Goal: Information Seeking & Learning: Learn about a topic

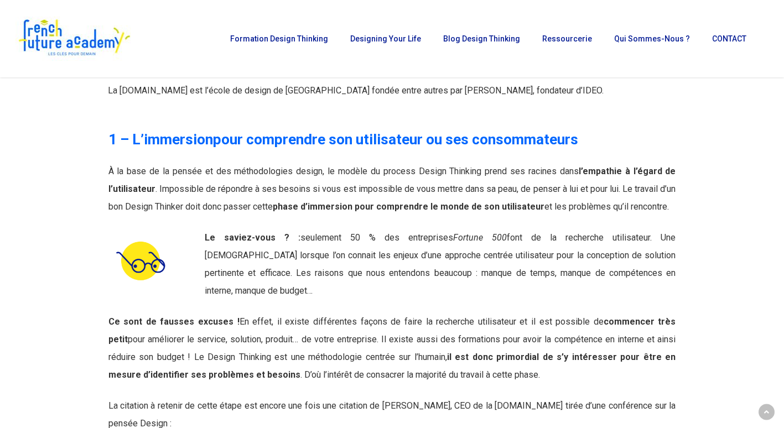
scroll to position [1337, 0]
click at [735, 350] on div at bounding box center [712, 378] width 58 height 496
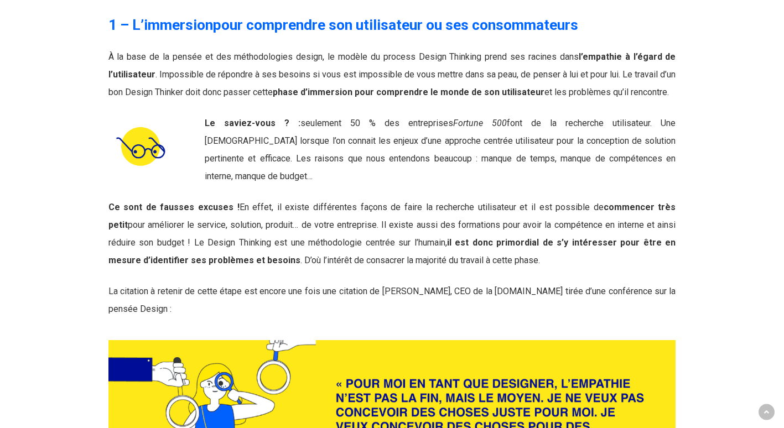
scroll to position [1457, 0]
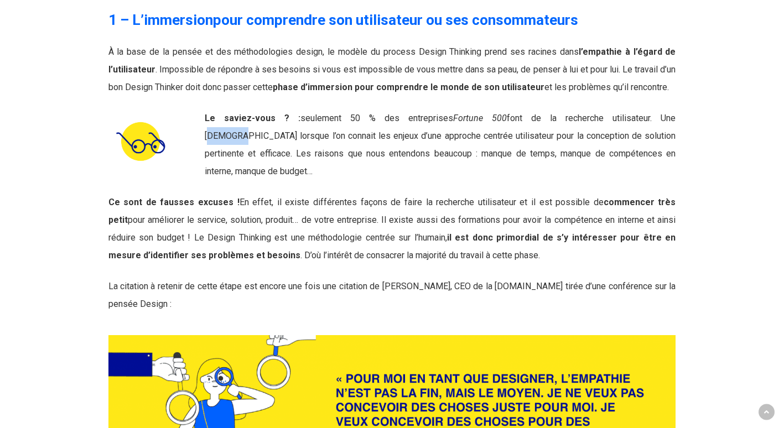
drag, startPoint x: 598, startPoint y: 88, endPoint x: 628, endPoint y: 85, distance: 30.1
click at [628, 113] on span "font de la recherche utilisateur. Une [DEMOGRAPHIC_DATA] lorsque l’on connait l…" at bounding box center [440, 145] width 471 height 64
copy span "[DEMOGRAPHIC_DATA]"
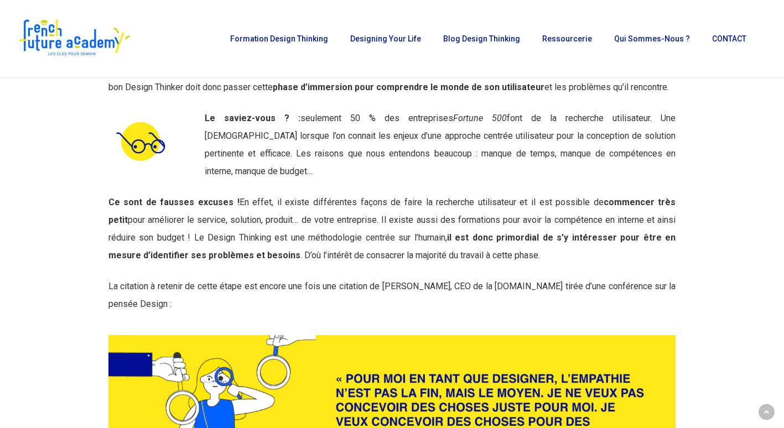
click at [708, 166] on div at bounding box center [712, 258] width 58 height 496
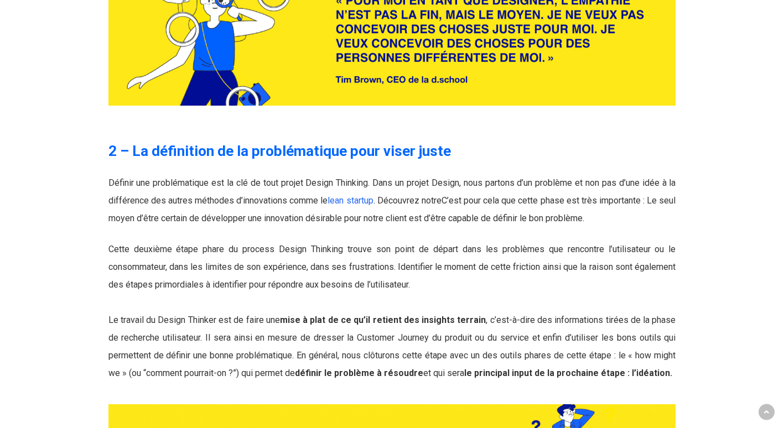
scroll to position [1836, 0]
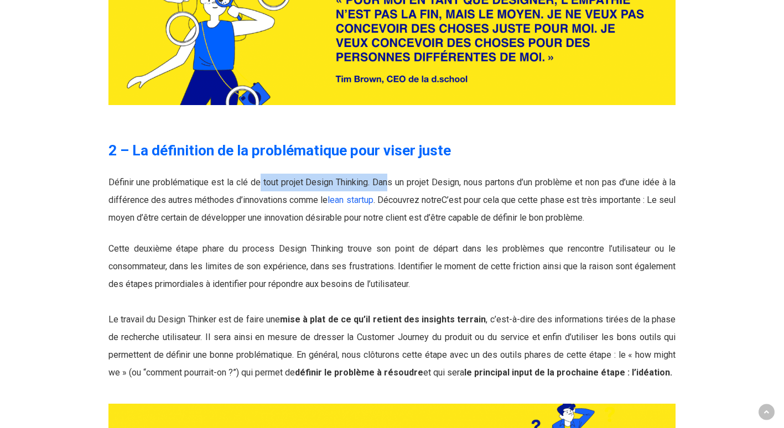
drag, startPoint x: 260, startPoint y: 144, endPoint x: 387, endPoint y: 150, distance: 126.8
click at [387, 174] on p "Définir une problématique est la clé de tout projet Design Thinking. Dans un pr…" at bounding box center [392, 200] width 568 height 53
drag, startPoint x: 387, startPoint y: 150, endPoint x: 392, endPoint y: 184, distance: 34.2
click at [392, 184] on p "Définir une problématique est la clé de tout projet Design Thinking. Dans un pr…" at bounding box center [392, 200] width 568 height 53
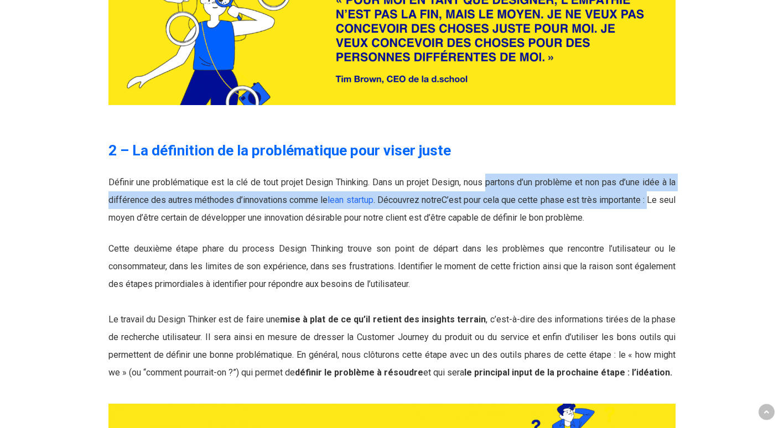
drag, startPoint x: 486, startPoint y: 145, endPoint x: 669, endPoint y: 157, distance: 183.0
click at [669, 177] on span "Définir une problématique est la clé de tout projet Design Thinking. Dans un pr…" at bounding box center [392, 200] width 568 height 46
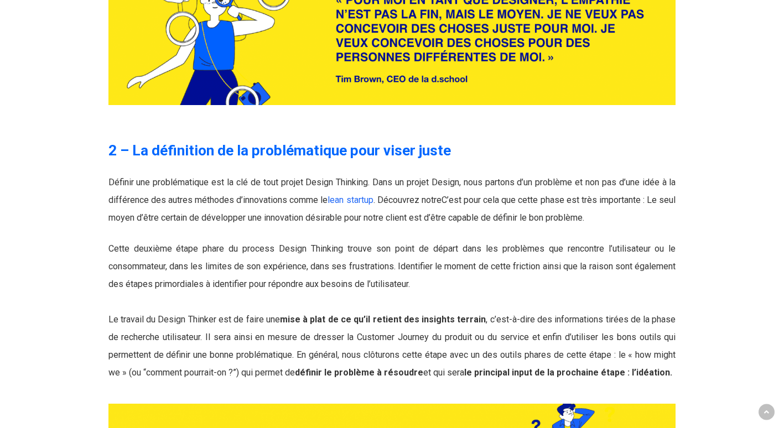
drag, startPoint x: 669, startPoint y: 157, endPoint x: 624, endPoint y: 185, distance: 52.2
click at [630, 183] on p "Définir une problématique est la clé de tout projet Design Thinking. Dans un pr…" at bounding box center [392, 200] width 568 height 53
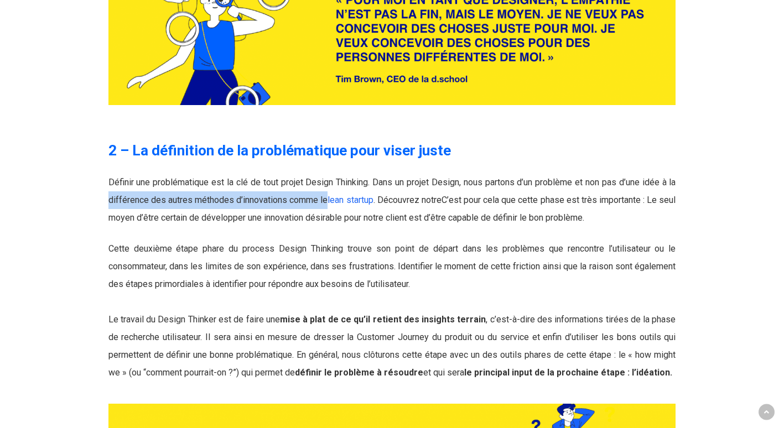
drag, startPoint x: 110, startPoint y: 162, endPoint x: 330, endPoint y: 159, distance: 220.3
click at [330, 177] on span "Définir une problématique est la clé de tout projet Design Thinking. Dans un pr…" at bounding box center [392, 200] width 568 height 46
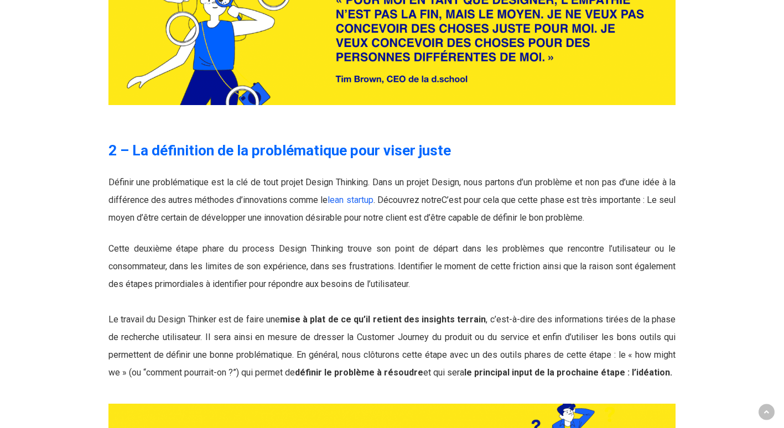
drag, startPoint x: 330, startPoint y: 159, endPoint x: 379, endPoint y: 208, distance: 68.5
click at [379, 243] on span "Cette deuxième étape phare du process Design Thinking trouve son point de dépar…" at bounding box center [392, 266] width 568 height 46
drag, startPoint x: 153, startPoint y: 162, endPoint x: 294, endPoint y: 158, distance: 141.2
click at [294, 177] on span "Définir une problématique est la clé de tout projet Design Thinking. Dans un pr…" at bounding box center [392, 200] width 568 height 46
drag, startPoint x: 294, startPoint y: 158, endPoint x: 288, endPoint y: 189, distance: 31.7
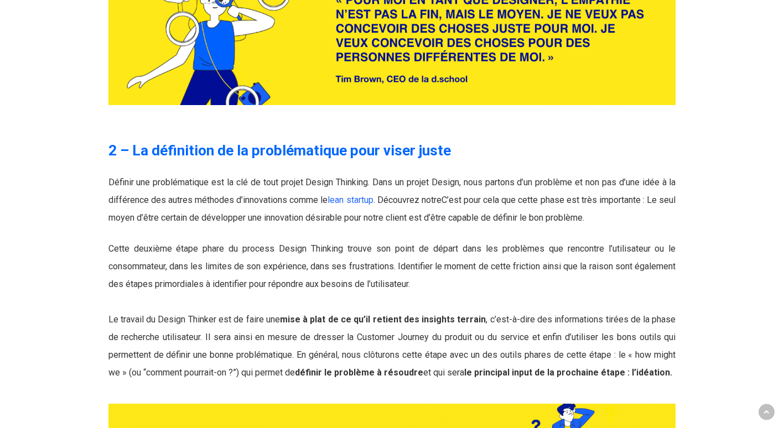
click at [288, 189] on div "2 – La définition de la problématique pour viser juste Définir une problématiqu…" at bounding box center [392, 347] width 568 height 412
drag, startPoint x: 390, startPoint y: 160, endPoint x: 521, endPoint y: 167, distance: 131.3
click at [521, 174] on p "Définir une problématique est la clé de tout projet Design Thinking. Dans un pr…" at bounding box center [392, 200] width 568 height 53
drag, startPoint x: 521, startPoint y: 167, endPoint x: 510, endPoint y: 189, distance: 25.0
click at [510, 189] on div "2 – La définition de la problématique pour viser juste Définir une problématiqu…" at bounding box center [392, 347] width 568 height 412
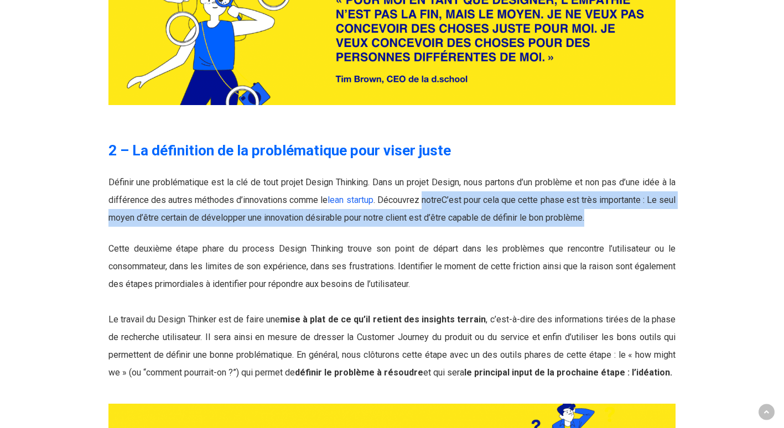
drag, startPoint x: 432, startPoint y: 159, endPoint x: 614, endPoint y: 180, distance: 183.8
click at [614, 180] on p "Définir une problématique est la clé de tout projet Design Thinking. Dans un pr…" at bounding box center [392, 200] width 568 height 53
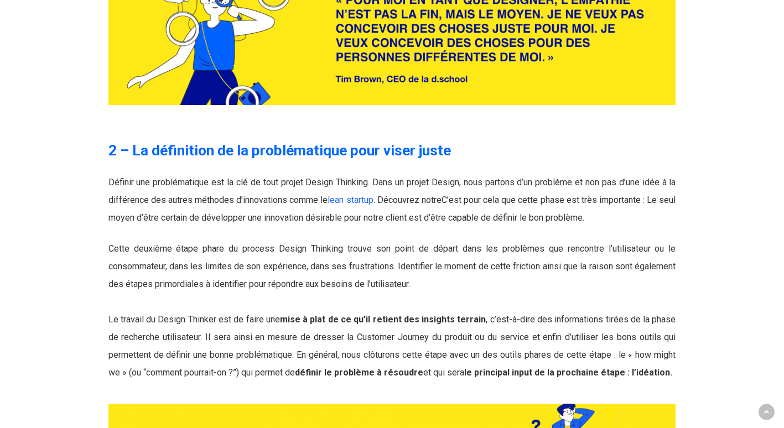
click at [259, 240] on p "Cette deuxième étape phare du process Design Thinking trouve son point de dépar…" at bounding box center [392, 311] width 568 height 142
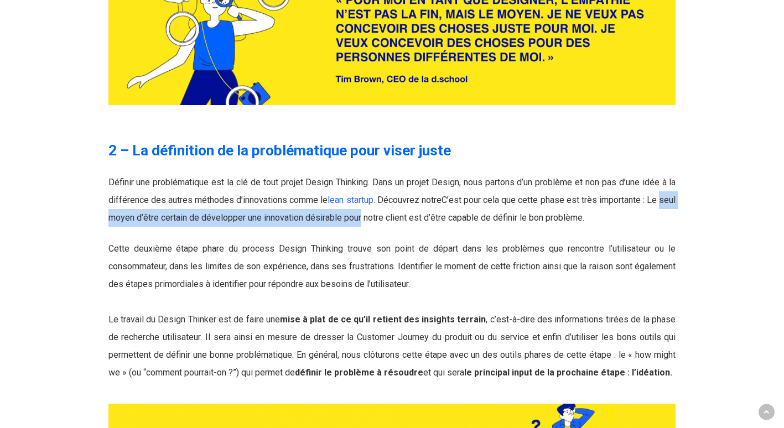
drag, startPoint x: 108, startPoint y: 180, endPoint x: 381, endPoint y: 184, distance: 272.9
click at [381, 184] on p "Définir une problématique est la clé de tout projet Design Thinking. Dans un pr…" at bounding box center [392, 200] width 568 height 53
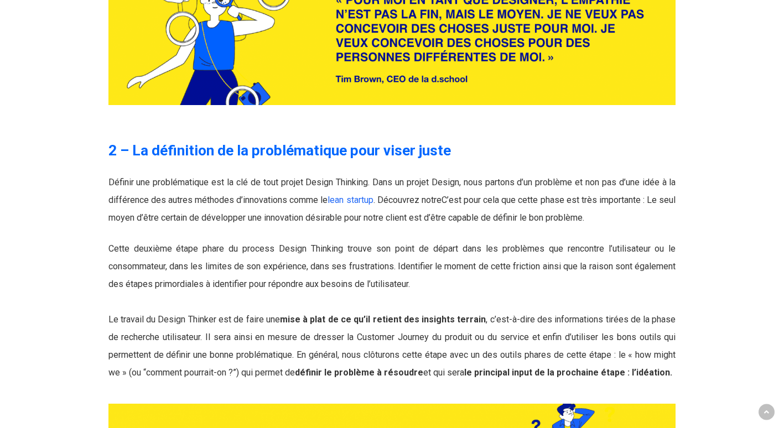
drag, startPoint x: 381, startPoint y: 184, endPoint x: 344, endPoint y: 191, distance: 37.1
click at [349, 188] on div "2 – La définition de la problématique pour viser juste Définir une problématiqu…" at bounding box center [392, 347] width 568 height 412
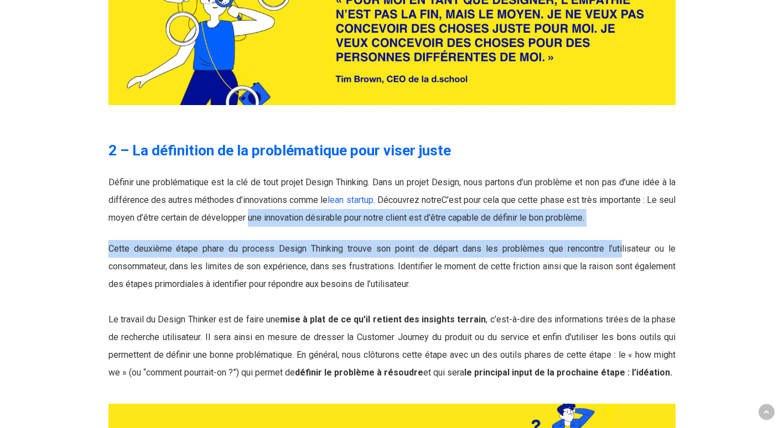
drag, startPoint x: 265, startPoint y: 180, endPoint x: 622, endPoint y: 190, distance: 357.1
click at [622, 190] on div "2 – La définition de la problématique pour viser juste Définir une problématiqu…" at bounding box center [392, 347] width 568 height 412
drag, startPoint x: 622, startPoint y: 190, endPoint x: 602, endPoint y: 189, distance: 20.5
click at [602, 189] on div "2 – La définition de la problématique pour viser juste Définir une problématiqu…" at bounding box center [392, 347] width 568 height 412
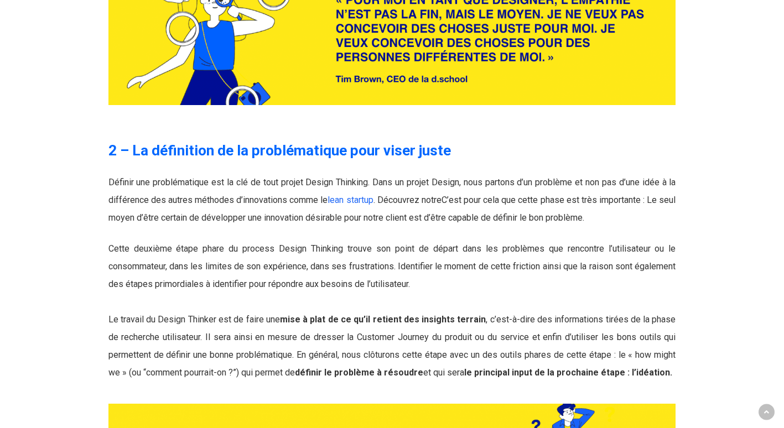
click at [666, 174] on p "Définir une problématique est la clé de tout projet Design Thinking. Dans un pr…" at bounding box center [392, 200] width 568 height 53
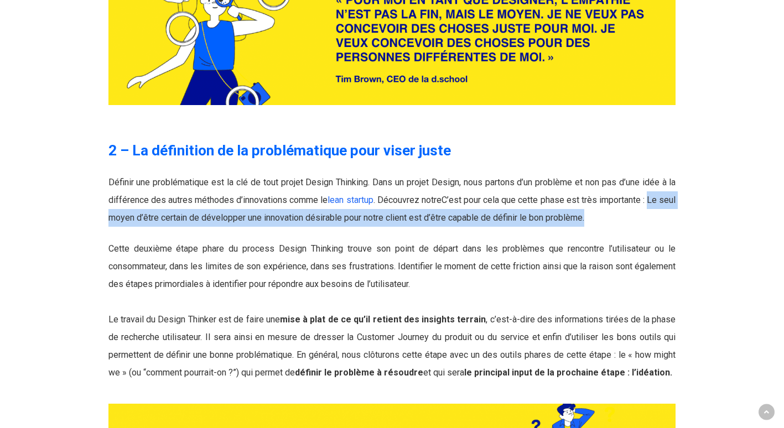
drag, startPoint x: 667, startPoint y: 159, endPoint x: 675, endPoint y: 175, distance: 17.6
click at [675, 175] on p "Définir une problématique est la clé de tout projet Design Thinking. Dans un pr…" at bounding box center [392, 200] width 568 height 53
drag, startPoint x: 675, startPoint y: 175, endPoint x: 659, endPoint y: 178, distance: 15.7
click at [659, 178] on p "Définir une problématique est la clé de tout projet Design Thinking. Dans un pr…" at bounding box center [392, 200] width 568 height 53
click at [665, 174] on p "Définir une problématique est la clé de tout projet Design Thinking. Dans un pr…" at bounding box center [392, 200] width 568 height 53
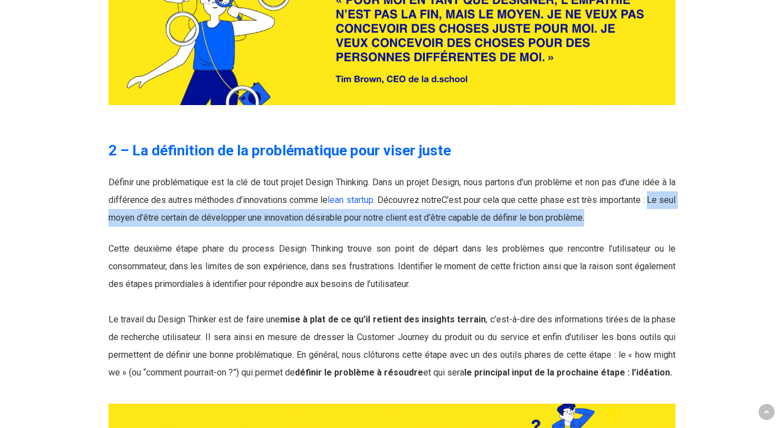
drag, startPoint x: 668, startPoint y: 158, endPoint x: 675, endPoint y: 173, distance: 17.1
click at [675, 174] on p "Définir une problématique est la clé de tout projet Design Thinking. Dans un pr…" at bounding box center [392, 200] width 568 height 53
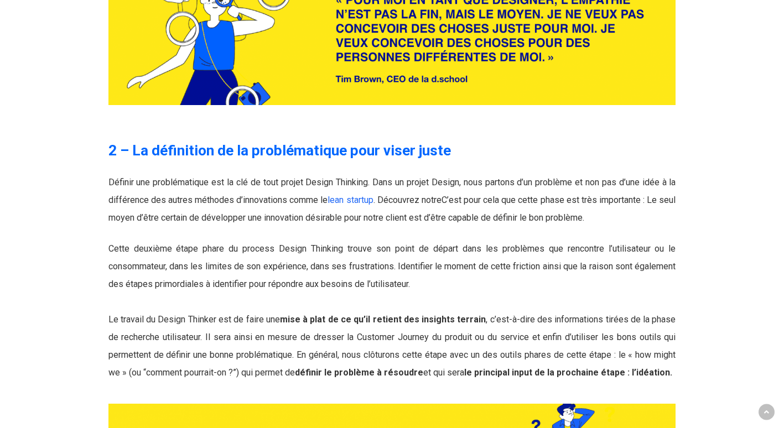
drag, startPoint x: 675, startPoint y: 173, endPoint x: 693, endPoint y: 190, distance: 24.3
click at [693, 190] on div at bounding box center [712, 347] width 58 height 412
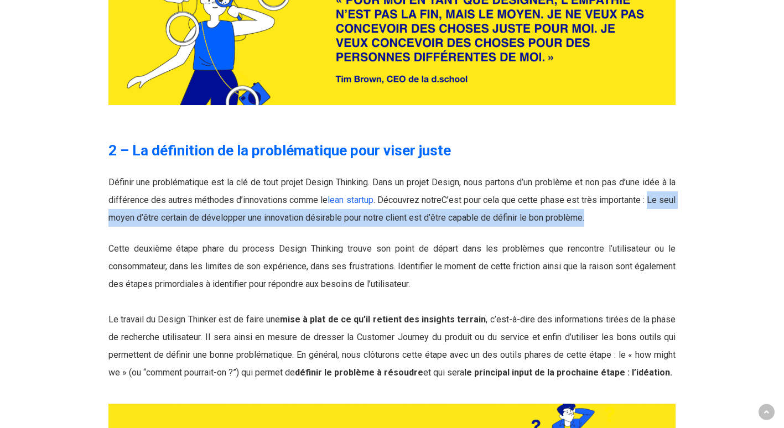
drag, startPoint x: 665, startPoint y: 162, endPoint x: 675, endPoint y: 173, distance: 14.5
click at [675, 174] on p "Définir une problématique est la clé de tout projet Design Thinking. Dans un pr…" at bounding box center [392, 200] width 568 height 53
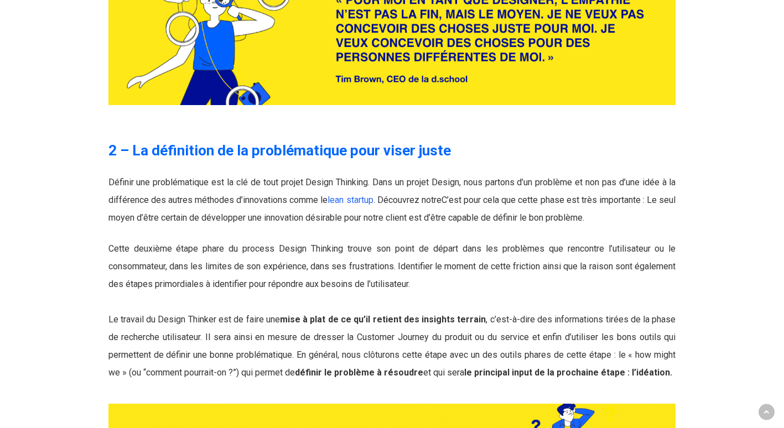
click at [239, 189] on div "2 – La définition de la problématique pour viser juste Définir une problématiqu…" at bounding box center [392, 347] width 568 height 412
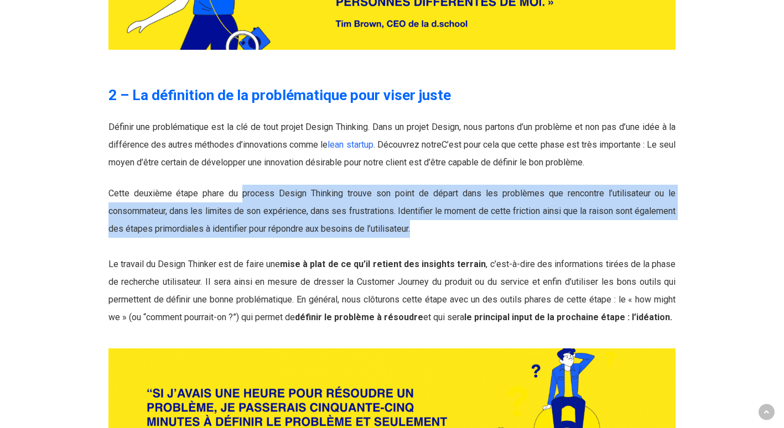
drag, startPoint x: 241, startPoint y: 152, endPoint x: 471, endPoint y: 187, distance: 233.5
click at [471, 187] on p "Cette deuxième étape phare du process Design Thinking trouve son point de dépar…" at bounding box center [392, 256] width 568 height 142
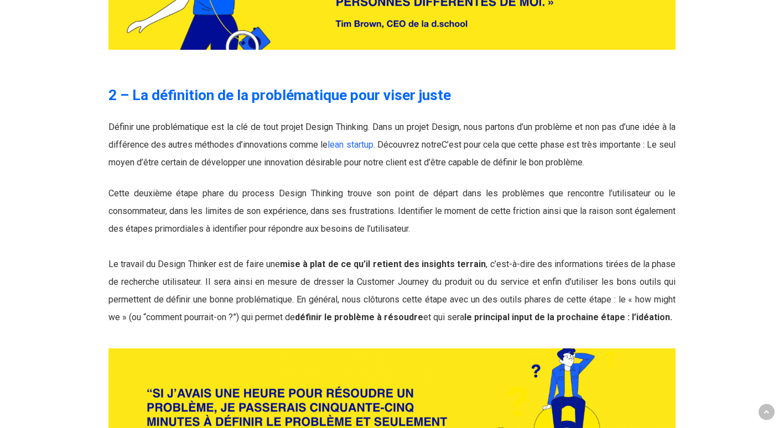
drag, startPoint x: 471, startPoint y: 187, endPoint x: 376, endPoint y: 208, distance: 97.4
click at [376, 208] on p "Cette deuxième étape phare du process Design Thinking trouve son point de dépar…" at bounding box center [392, 256] width 568 height 142
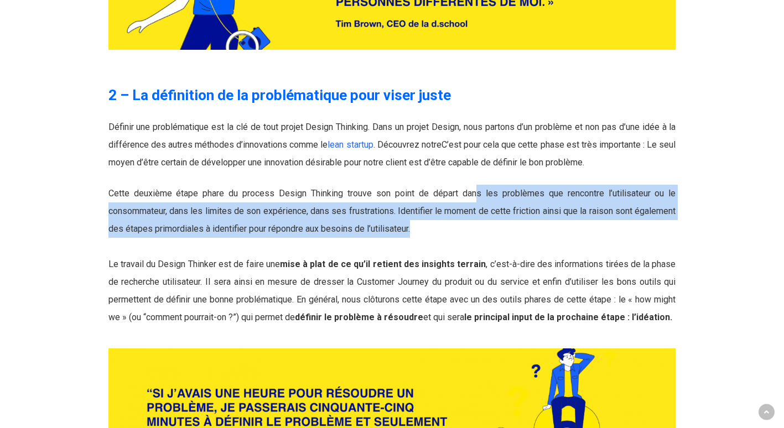
drag, startPoint x: 475, startPoint y: 146, endPoint x: 573, endPoint y: 182, distance: 103.6
click at [573, 185] on p "Cette deuxième étape phare du process Design Thinking trouve son point de dépar…" at bounding box center [392, 256] width 568 height 142
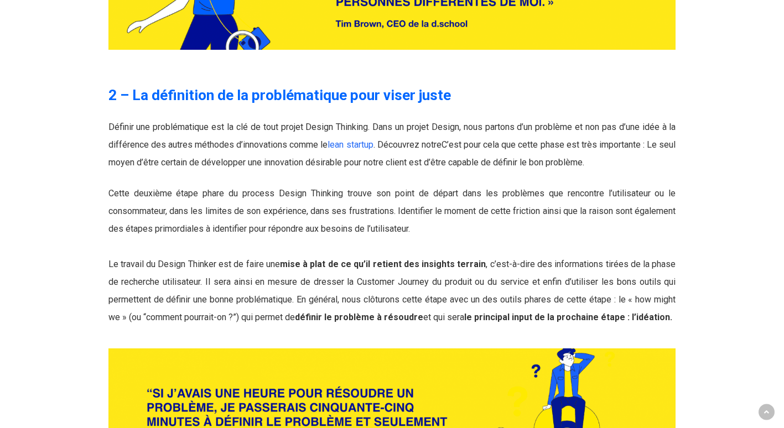
click at [443, 203] on p "Cette deuxième étape phare du process Design Thinking trouve son point de dépar…" at bounding box center [392, 256] width 568 height 142
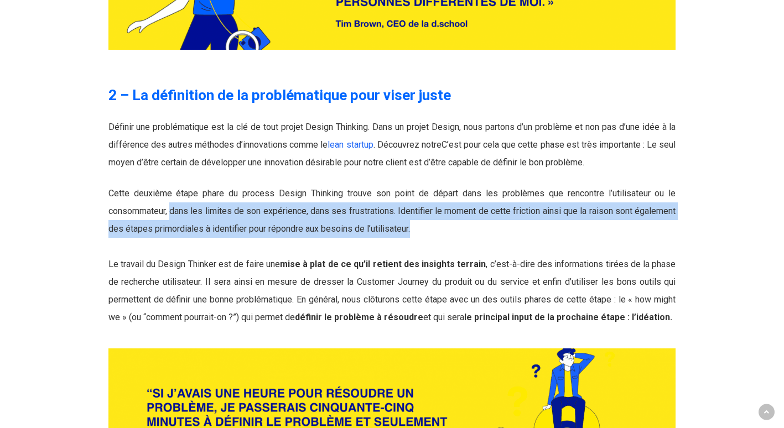
drag, startPoint x: 172, startPoint y: 172, endPoint x: 460, endPoint y: 185, distance: 288.1
click at [460, 185] on p "Cette deuxième étape phare du process Design Thinking trouve son point de dépar…" at bounding box center [392, 256] width 568 height 142
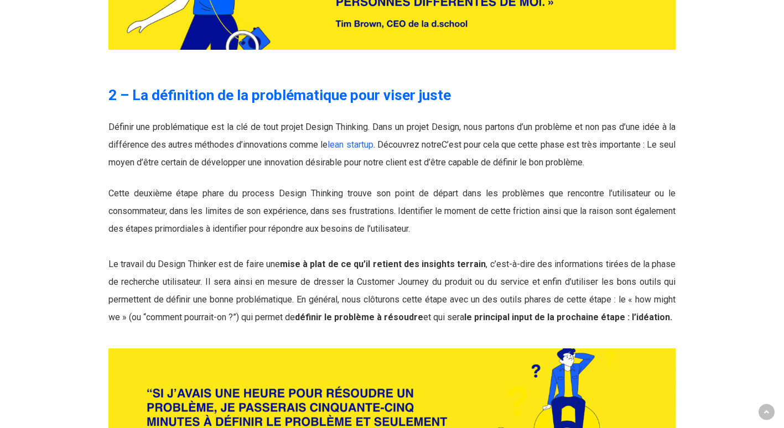
drag, startPoint x: 460, startPoint y: 185, endPoint x: 404, endPoint y: 206, distance: 59.7
click at [404, 206] on p "Cette deuxième étape phare du process Design Thinking trouve son point de dépar…" at bounding box center [392, 256] width 568 height 142
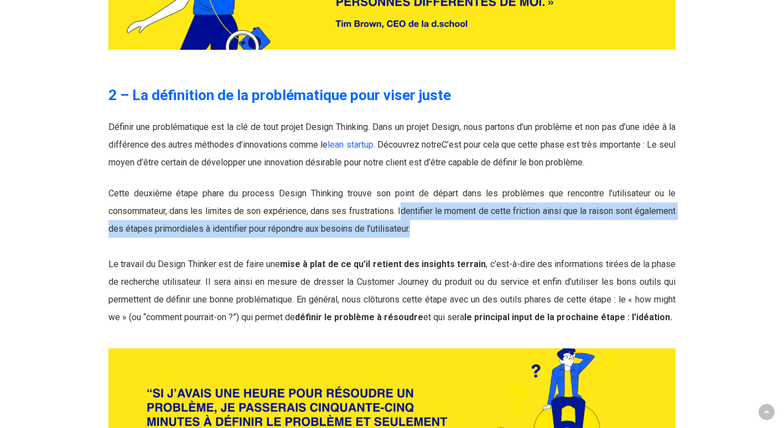
drag, startPoint x: 422, startPoint y: 169, endPoint x: 466, endPoint y: 194, distance: 51.1
click at [466, 194] on p "Cette deuxième étape phare du process Design Thinking trouve son point de dépar…" at bounding box center [392, 256] width 568 height 142
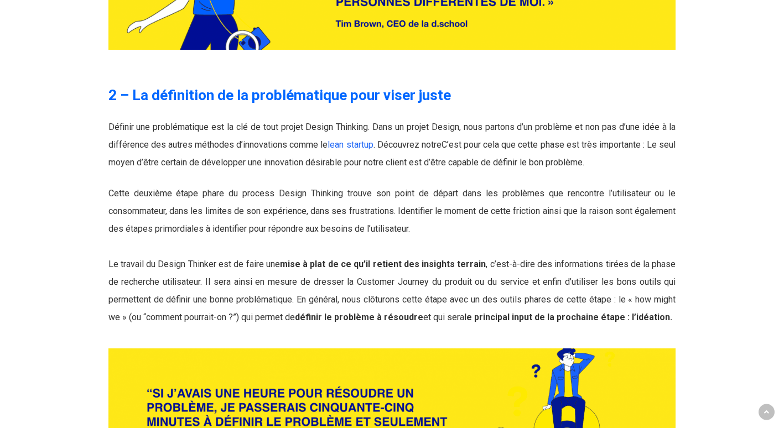
click at [353, 206] on p "Cette deuxième étape phare du process Design Thinking trouve son point de dépar…" at bounding box center [392, 256] width 568 height 142
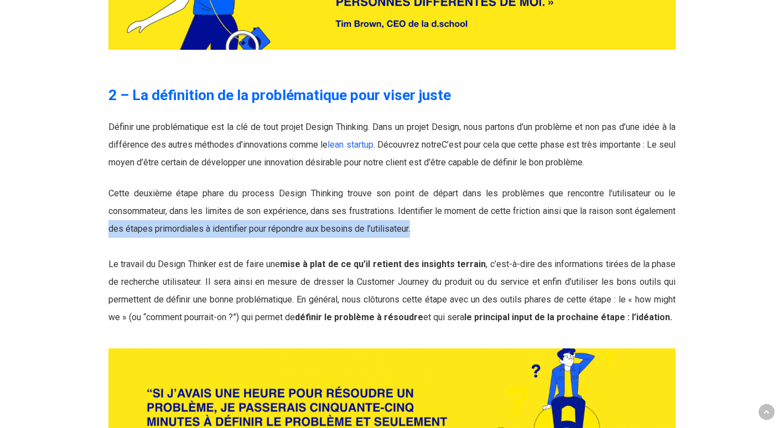
drag, startPoint x: 150, startPoint y: 192, endPoint x: 495, endPoint y: 184, distance: 344.9
click at [495, 185] on p "Cette deuxième étape phare du process Design Thinking trouve son point de dépar…" at bounding box center [392, 256] width 568 height 142
drag, startPoint x: 495, startPoint y: 184, endPoint x: 405, endPoint y: 198, distance: 90.7
click at [405, 198] on p "Cette deuxième étape phare du process Design Thinking trouve son point de dépar…" at bounding box center [392, 256] width 568 height 142
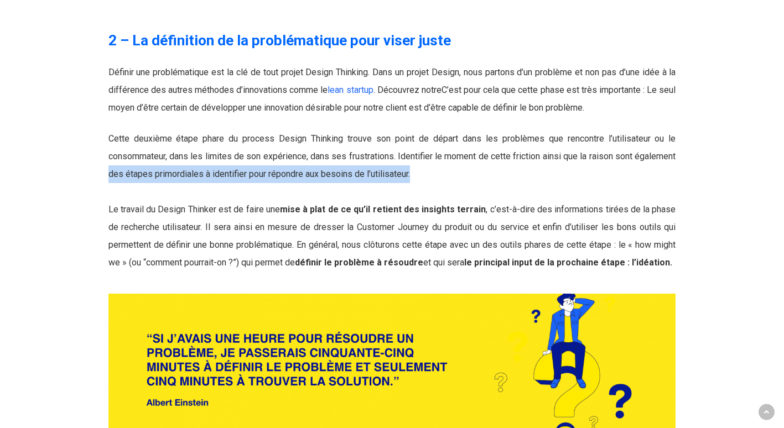
scroll to position [1947, 0]
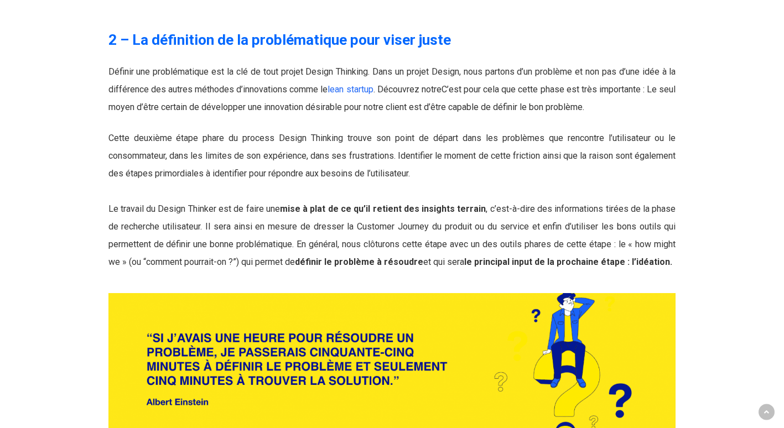
click at [357, 159] on p "Cette deuxième étape phare du process Design Thinking trouve son point de dépar…" at bounding box center [392, 200] width 568 height 142
drag, startPoint x: 119, startPoint y: 170, endPoint x: 219, endPoint y: 163, distance: 100.4
click at [219, 163] on p "Cette deuxième étape phare du process Design Thinking trouve son point de dépar…" at bounding box center [392, 200] width 568 height 142
drag, startPoint x: 219, startPoint y: 163, endPoint x: 81, endPoint y: 168, distance: 138.4
click at [81, 168] on div at bounding box center [72, 236] width 58 height 412
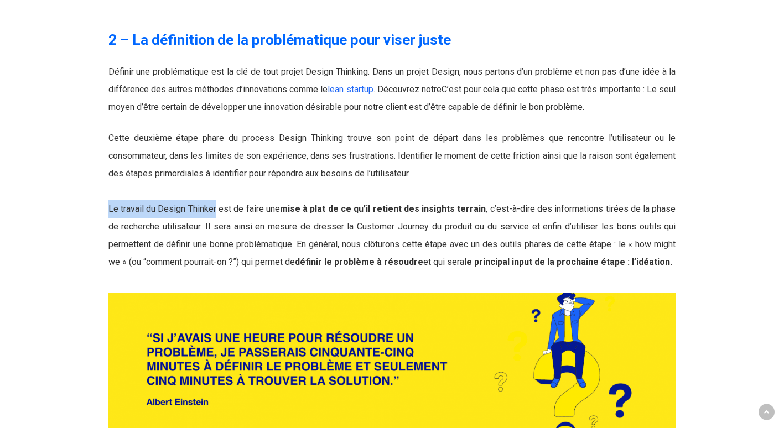
drag, startPoint x: 108, startPoint y: 171, endPoint x: 216, endPoint y: 164, distance: 108.1
click at [216, 204] on span "Le travail du Design Thinker est de faire une mise à plat de ce qu’il retient d…" at bounding box center [392, 236] width 568 height 64
click at [105, 160] on div "2 – La définition de la problématique pour viser juste Définir une problématiqu…" at bounding box center [391, 236] width 579 height 412
drag, startPoint x: 158, startPoint y: 169, endPoint x: 217, endPoint y: 167, distance: 58.7
click at [217, 204] on span "Le travail du Design Thinker est de faire une mise à plat de ce qu’il retient d…" at bounding box center [392, 236] width 568 height 64
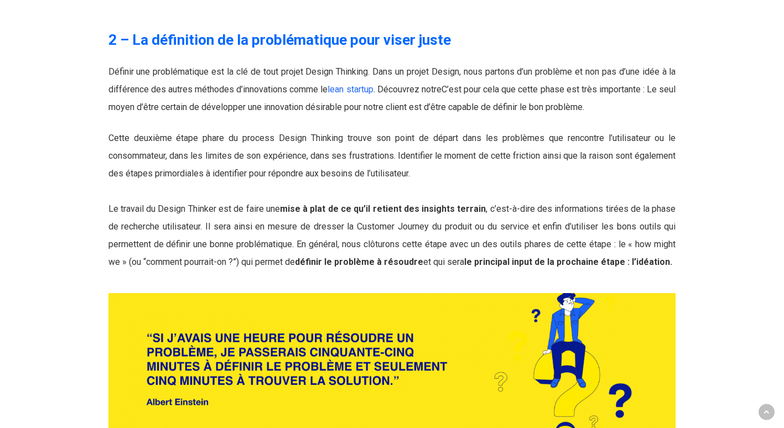
drag, startPoint x: 217, startPoint y: 167, endPoint x: 191, endPoint y: 157, distance: 27.9
click at [191, 157] on p "Cette deuxième étape phare du process Design Thinking trouve son point de dépar…" at bounding box center [392, 200] width 568 height 142
drag, startPoint x: 219, startPoint y: 169, endPoint x: 393, endPoint y: 166, distance: 174.3
click at [393, 204] on span "Le travail du Design Thinker est de faire une mise à plat de ce qu’il retient d…" at bounding box center [392, 236] width 568 height 64
drag, startPoint x: 393, startPoint y: 166, endPoint x: 345, endPoint y: 158, distance: 48.8
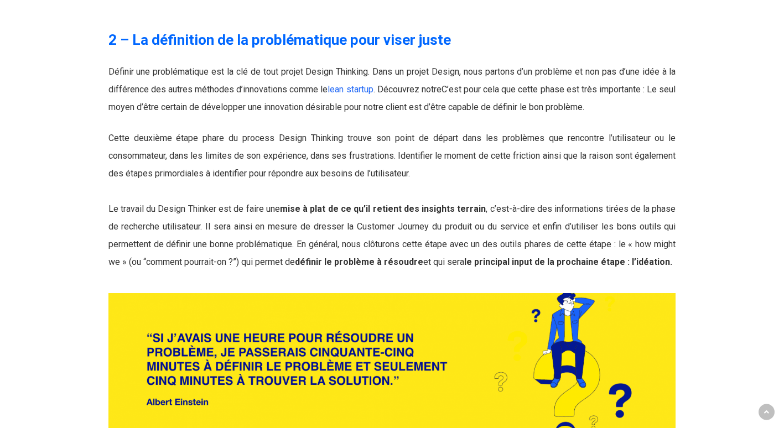
click at [345, 158] on p "Cette deuxième étape phare du process Design Thinking trouve son point de dépar…" at bounding box center [392, 200] width 568 height 142
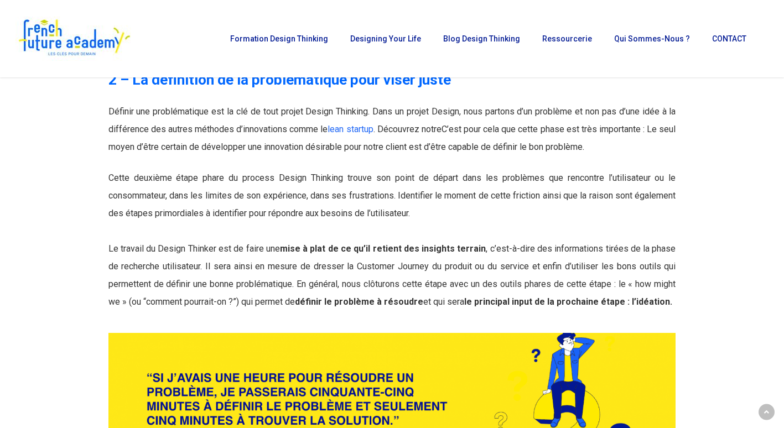
scroll to position [1892, 0]
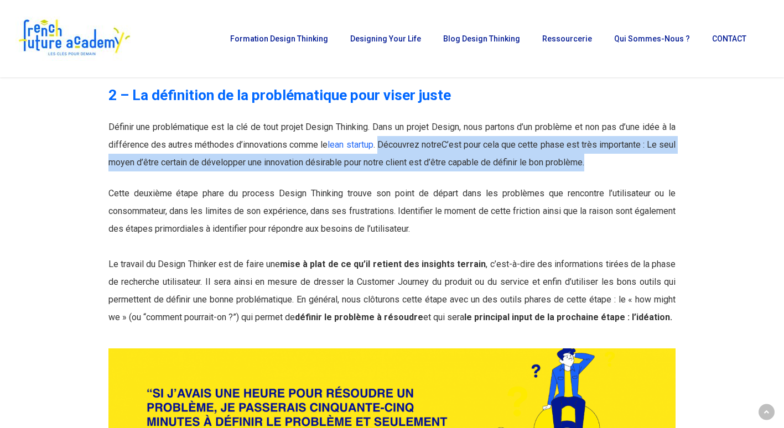
drag, startPoint x: 391, startPoint y: 105, endPoint x: 607, endPoint y: 121, distance: 216.4
click at [607, 121] on p "Définir une problématique est la clé de tout projet Design Thinking. Dans un pr…" at bounding box center [392, 144] width 568 height 53
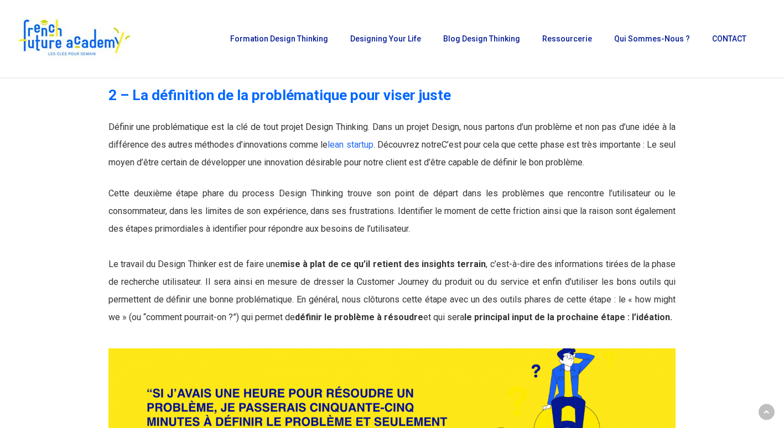
click at [323, 185] on p "Cette deuxième étape phare du process Design Thinking trouve son point de dépar…" at bounding box center [392, 256] width 568 height 142
drag, startPoint x: 172, startPoint y: 155, endPoint x: 185, endPoint y: 155, distance: 13.3
click at [185, 188] on span "Cette deuxième étape phare du process Design Thinking trouve son point de dépar…" at bounding box center [392, 211] width 568 height 46
drag, startPoint x: 185, startPoint y: 155, endPoint x: 128, endPoint y: 153, distance: 57.0
click at [128, 188] on span "Cette deuxième étape phare du process Design Thinking trouve son point de dépar…" at bounding box center [392, 211] width 568 height 46
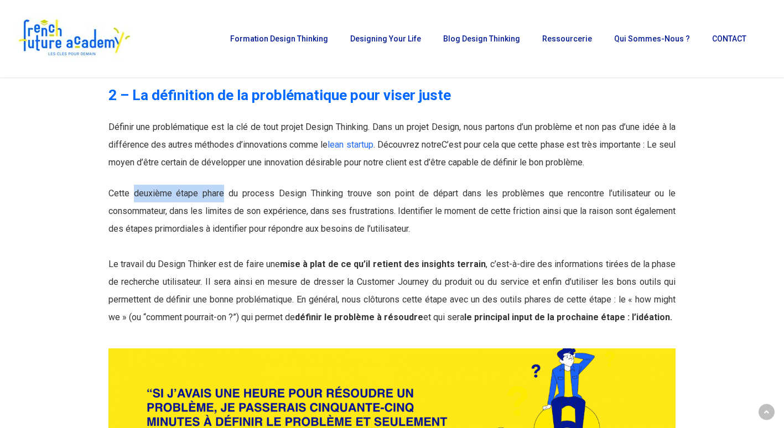
drag, startPoint x: 135, startPoint y: 152, endPoint x: 224, endPoint y: 146, distance: 88.7
click at [224, 185] on p "Cette deuxième étape phare du process Design Thinking trouve son point de dépar…" at bounding box center [392, 256] width 568 height 142
drag, startPoint x: 224, startPoint y: 146, endPoint x: 207, endPoint y: 147, distance: 16.6
click at [207, 185] on p "Cette deuxième étape phare du process Design Thinking trouve son point de dépar…" at bounding box center [392, 256] width 568 height 142
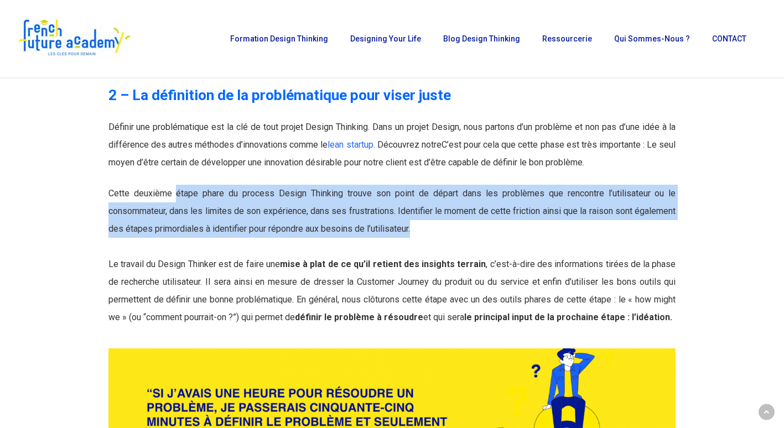
drag, startPoint x: 177, startPoint y: 154, endPoint x: 478, endPoint y: 187, distance: 303.4
click at [478, 187] on p "Cette deuxième étape phare du process Design Thinking trouve son point de dépar…" at bounding box center [392, 256] width 568 height 142
click at [557, 188] on span "Cette deuxième étape phare du process Design Thinking trouve son point de dépar…" at bounding box center [392, 211] width 568 height 46
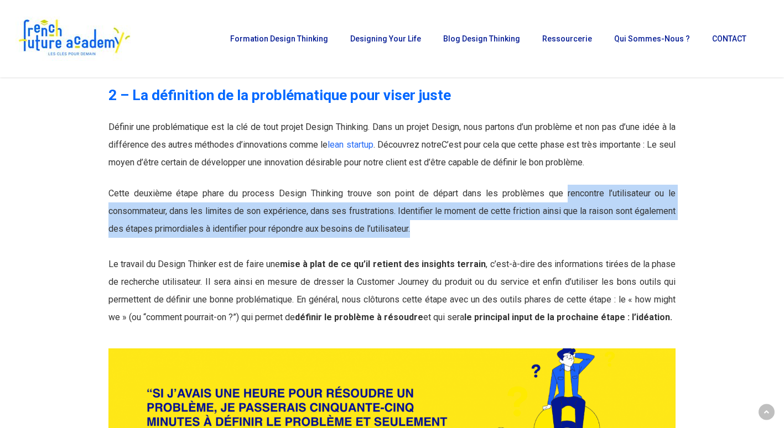
drag, startPoint x: 566, startPoint y: 153, endPoint x: 468, endPoint y: 183, distance: 102.0
click at [468, 185] on p "Cette deuxième étape phare du process Design Thinking trouve son point de dépar…" at bounding box center [392, 256] width 568 height 142
drag, startPoint x: 468, startPoint y: 183, endPoint x: 448, endPoint y: 179, distance: 20.4
click at [448, 185] on p "Cette deuxième étape phare du process Design Thinking trouve son point de dépar…" at bounding box center [392, 256] width 568 height 142
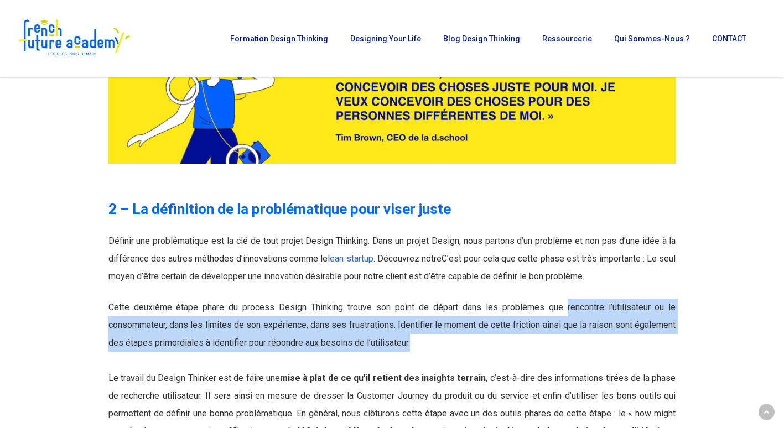
scroll to position [1836, 0]
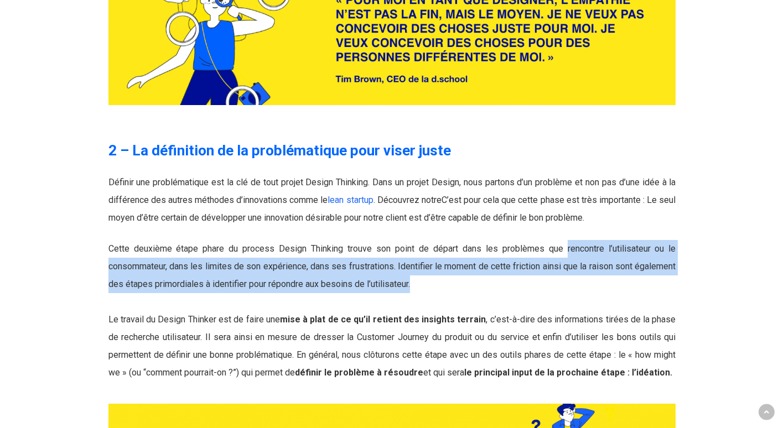
click at [518, 243] on span "Cette deuxième étape phare du process Design Thinking trouve son point de dépar…" at bounding box center [392, 266] width 568 height 46
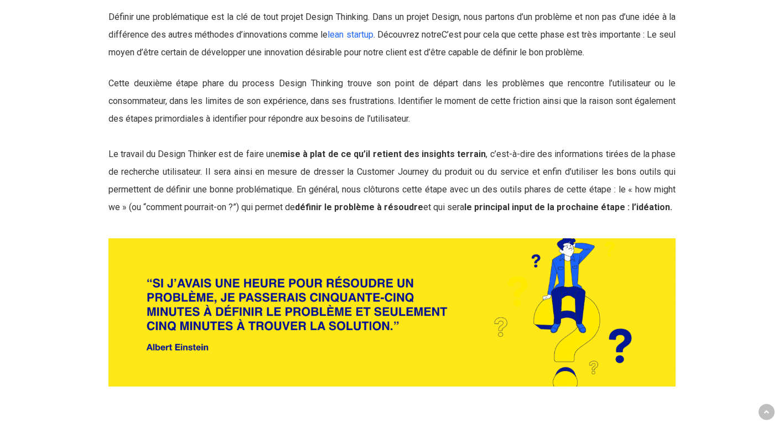
scroll to position [2002, 0]
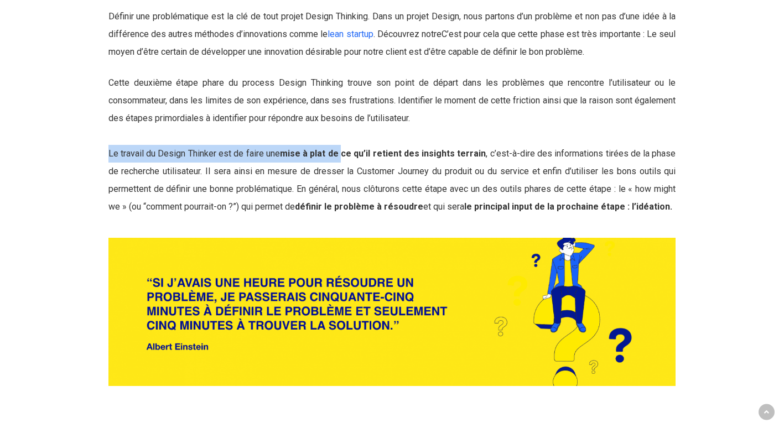
drag, startPoint x: 106, startPoint y: 113, endPoint x: 340, endPoint y: 121, distance: 234.8
click at [340, 121] on div "2 – La définition de la problématique pour viser juste Définir une problématiqu…" at bounding box center [391, 181] width 579 height 412
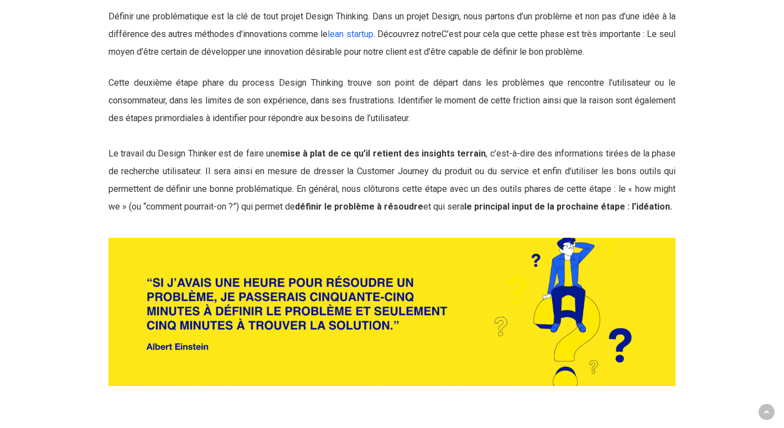
drag, startPoint x: 340, startPoint y: 121, endPoint x: 261, endPoint y: 92, distance: 84.9
click at [261, 92] on p "Cette deuxième étape phare du process Design Thinking trouve son point de dépar…" at bounding box center [392, 145] width 568 height 142
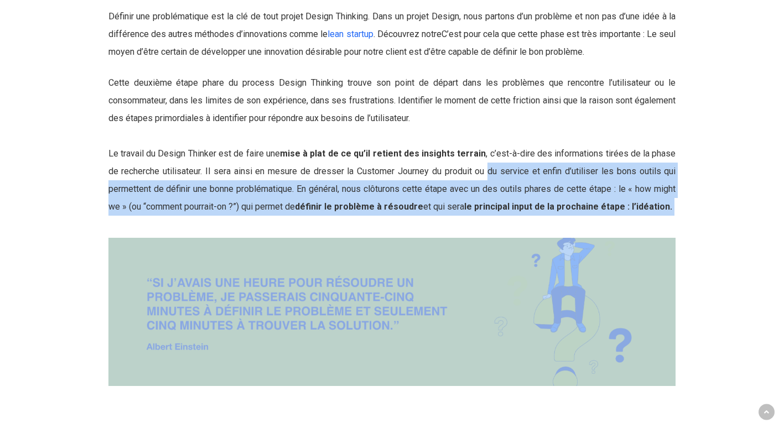
drag, startPoint x: 487, startPoint y: 132, endPoint x: 687, endPoint y: 137, distance: 200.4
click at [687, 137] on div "2 – La définition de la problématique pour viser juste Définir une problématiqu…" at bounding box center [392, 181] width 698 height 412
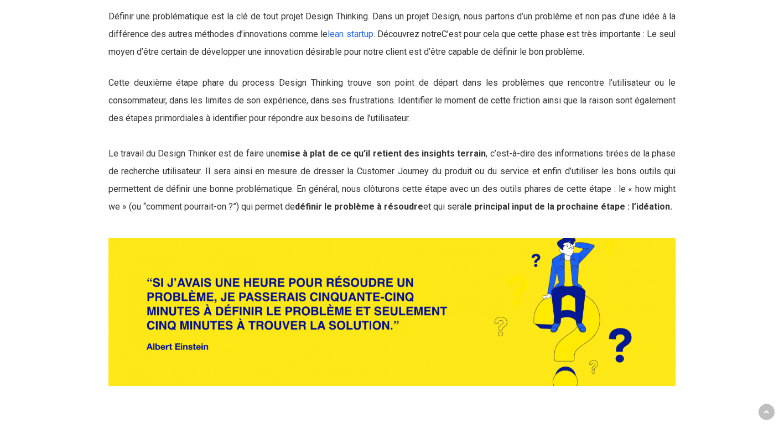
click at [95, 152] on div at bounding box center [72, 181] width 58 height 412
drag, startPoint x: 107, startPoint y: 147, endPoint x: 168, endPoint y: 148, distance: 60.3
click at [168, 148] on div "2 – La définition de la problématique pour viser juste Définir une problématiqu…" at bounding box center [391, 181] width 579 height 412
click at [732, 141] on div at bounding box center [712, 181] width 58 height 412
